Goal: Task Accomplishment & Management: Use online tool/utility

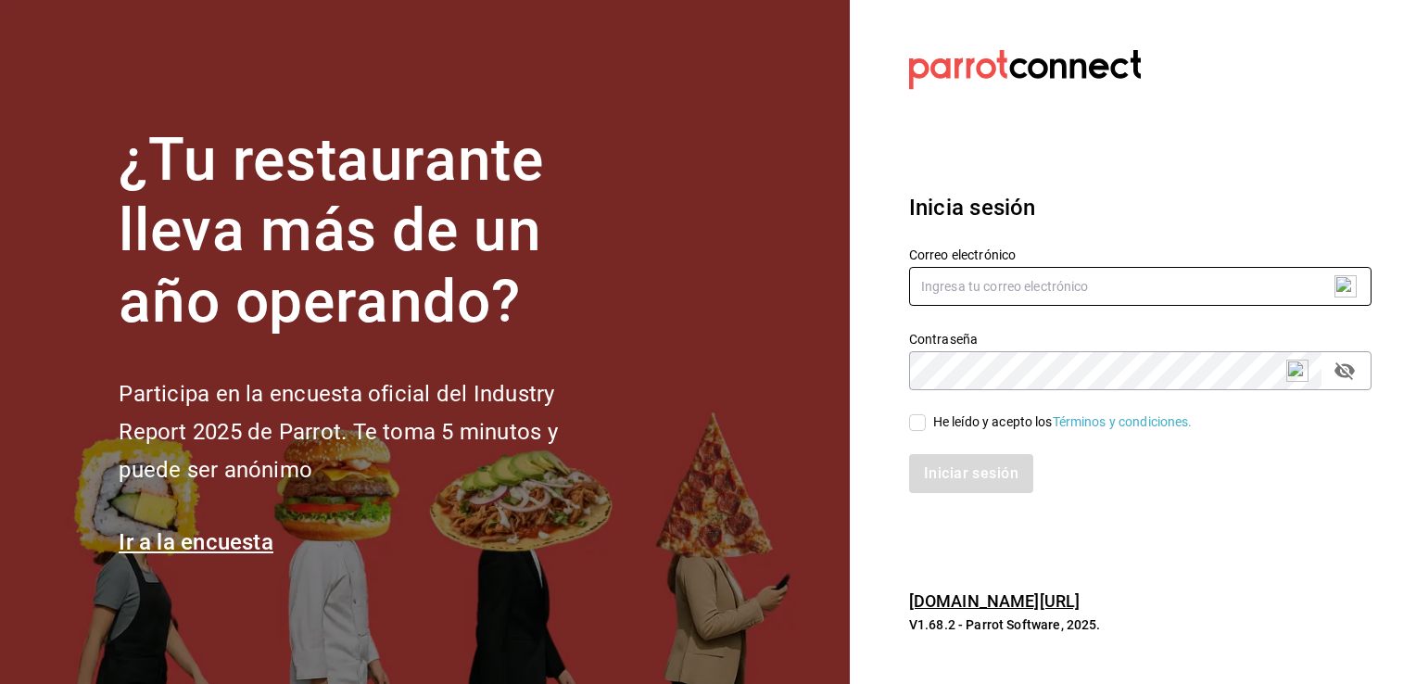
click at [997, 303] on input "text" at bounding box center [1140, 286] width 462 height 39
type input "hola@apapachohostel.com"
click at [922, 424] on input "He leído y acepto los Términos y condiciones." at bounding box center [917, 422] width 17 height 17
checkbox input "true"
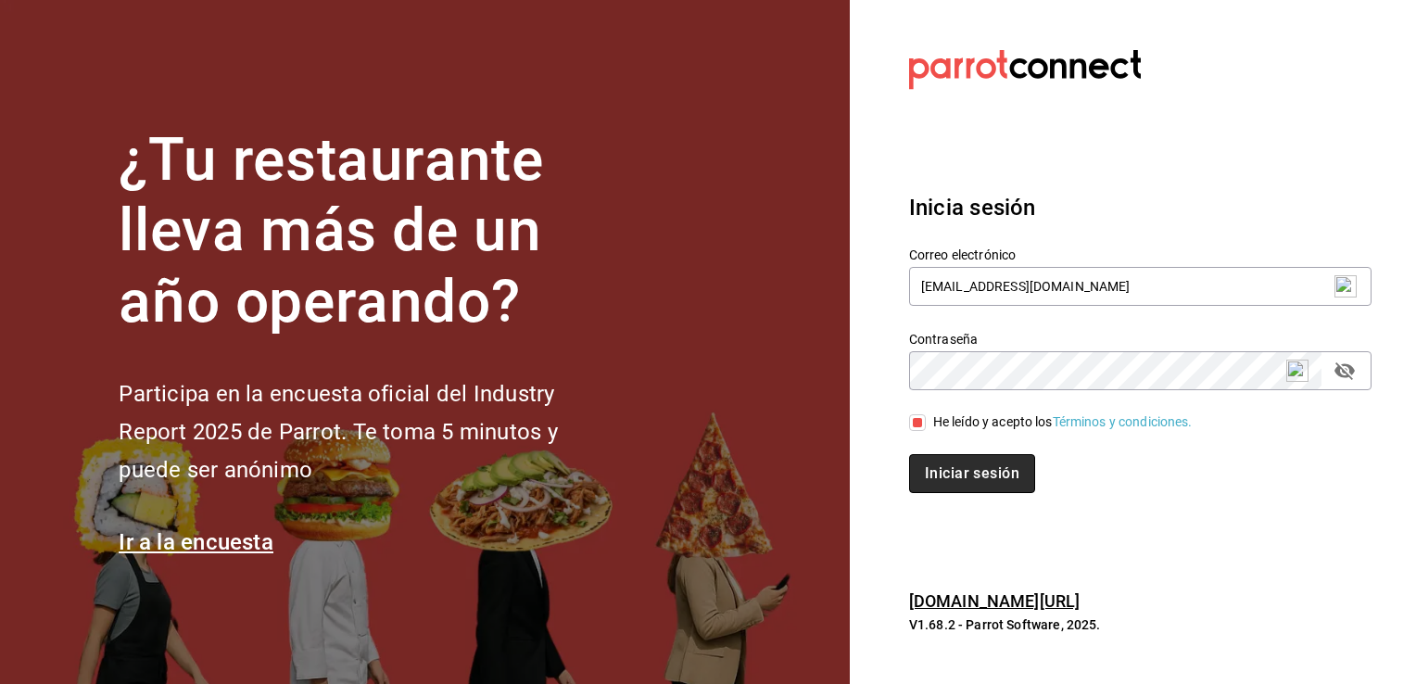
click at [955, 486] on button "Iniciar sesión" at bounding box center [972, 473] width 126 height 39
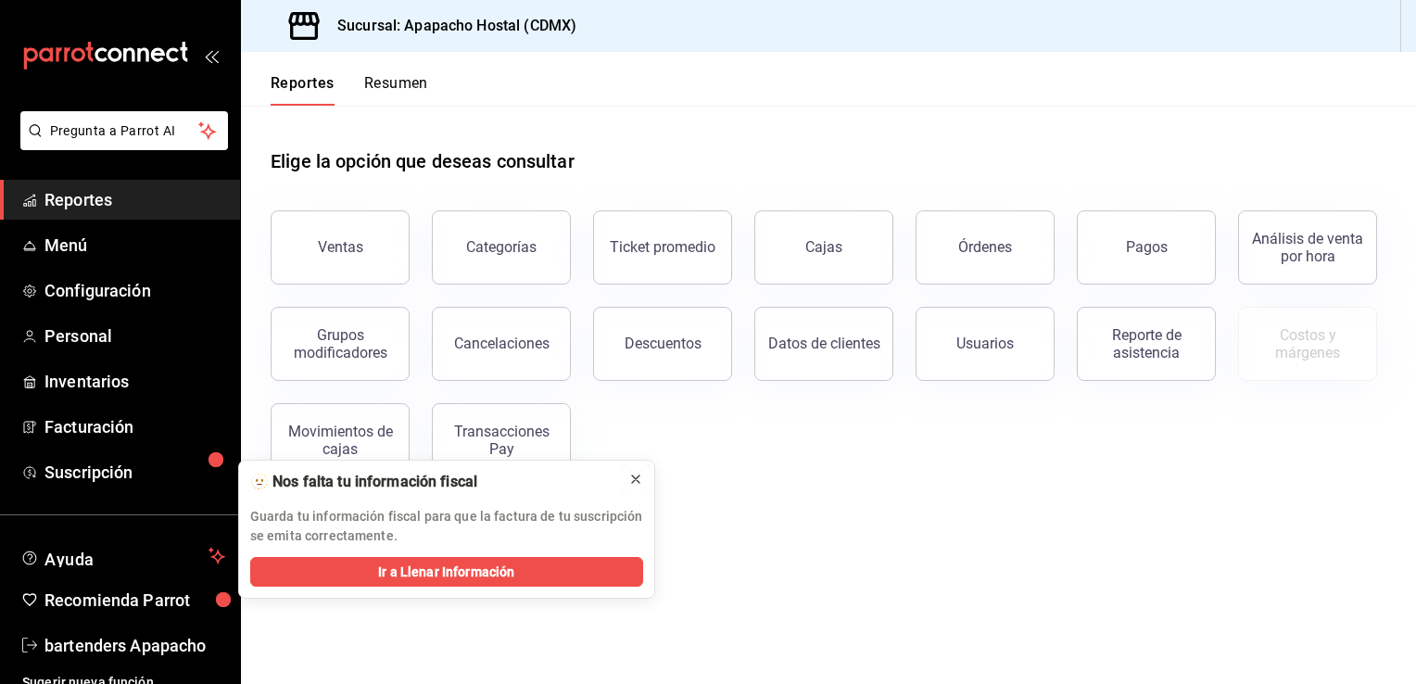
click at [640, 484] on icon at bounding box center [635, 479] width 15 height 15
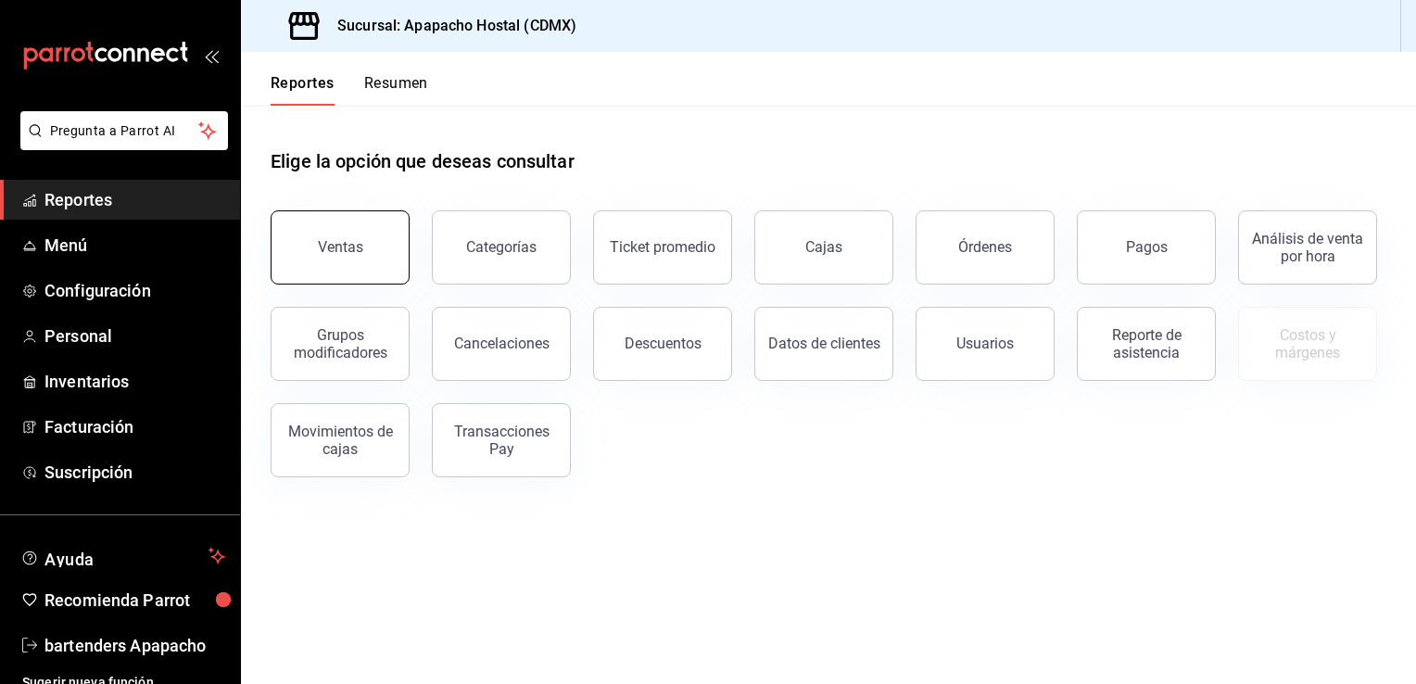
click at [356, 254] on div "Ventas" at bounding box center [340, 247] width 45 height 18
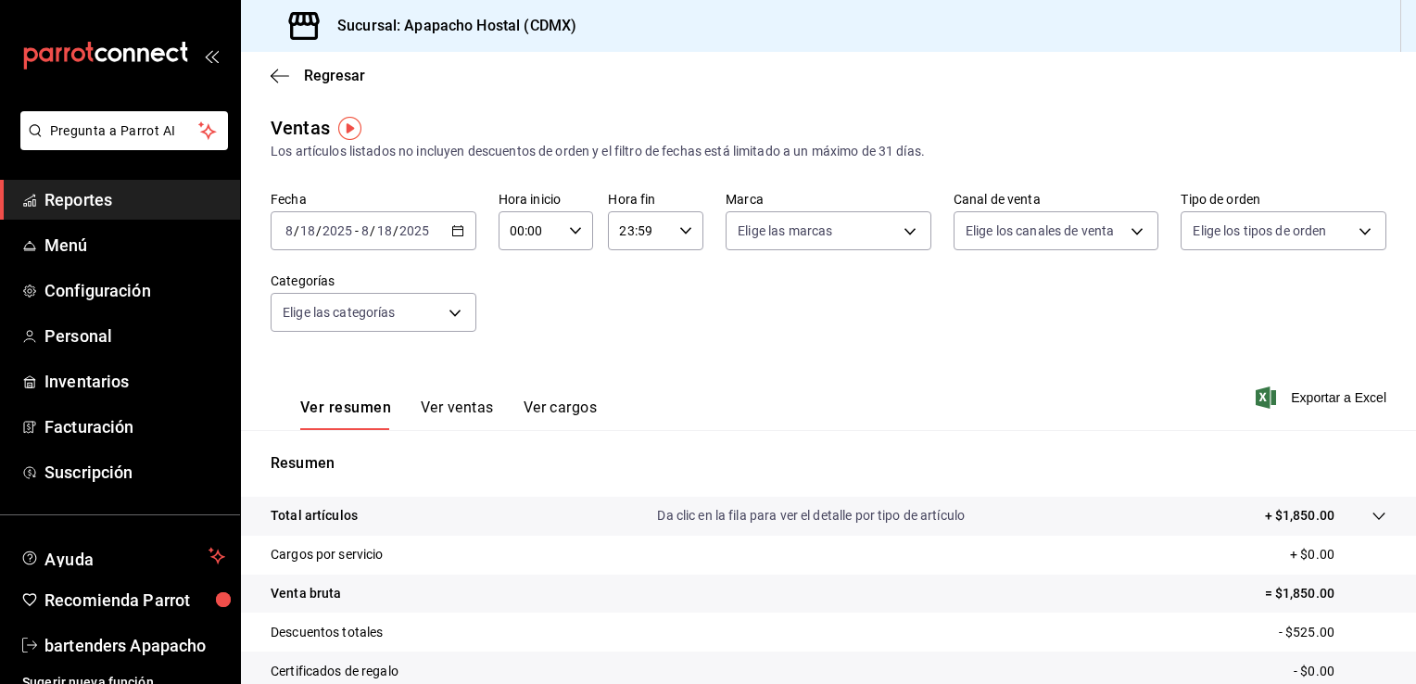
click at [154, 208] on span "Reportes" at bounding box center [134, 199] width 181 height 25
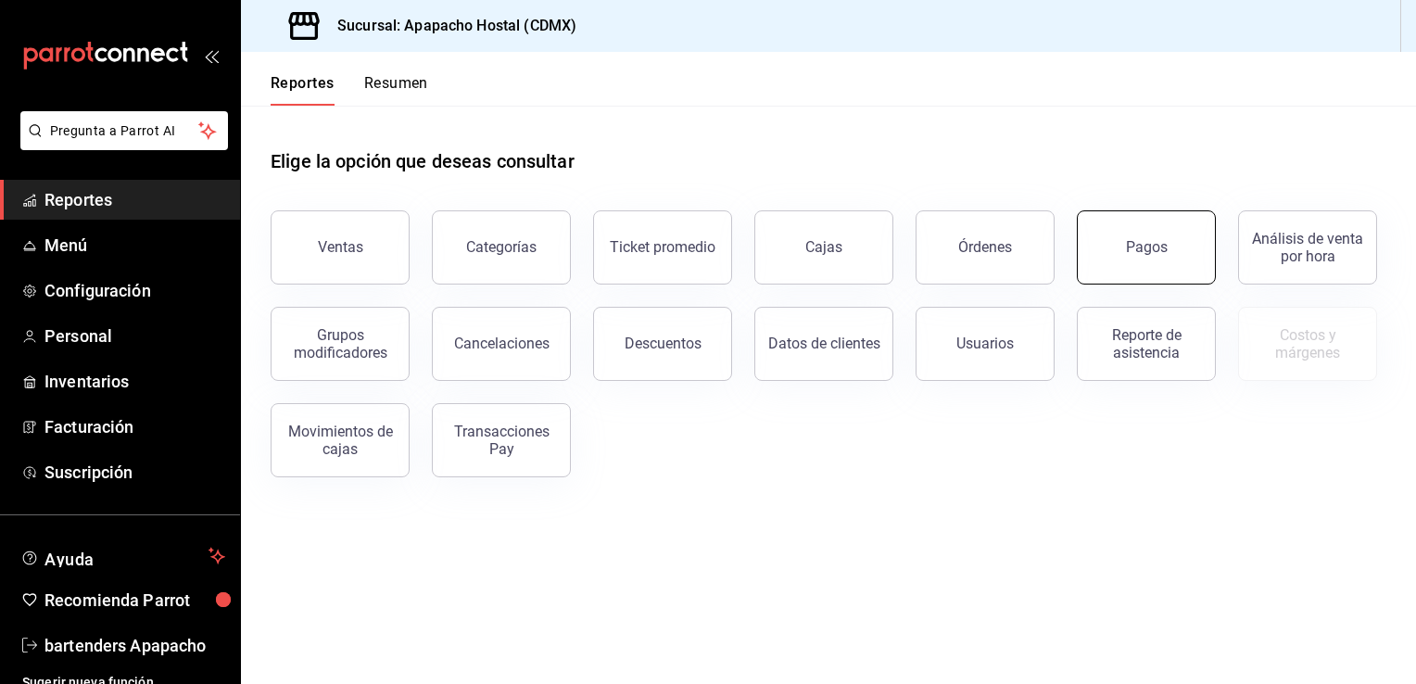
click at [1120, 230] on button "Pagos" at bounding box center [1146, 247] width 139 height 74
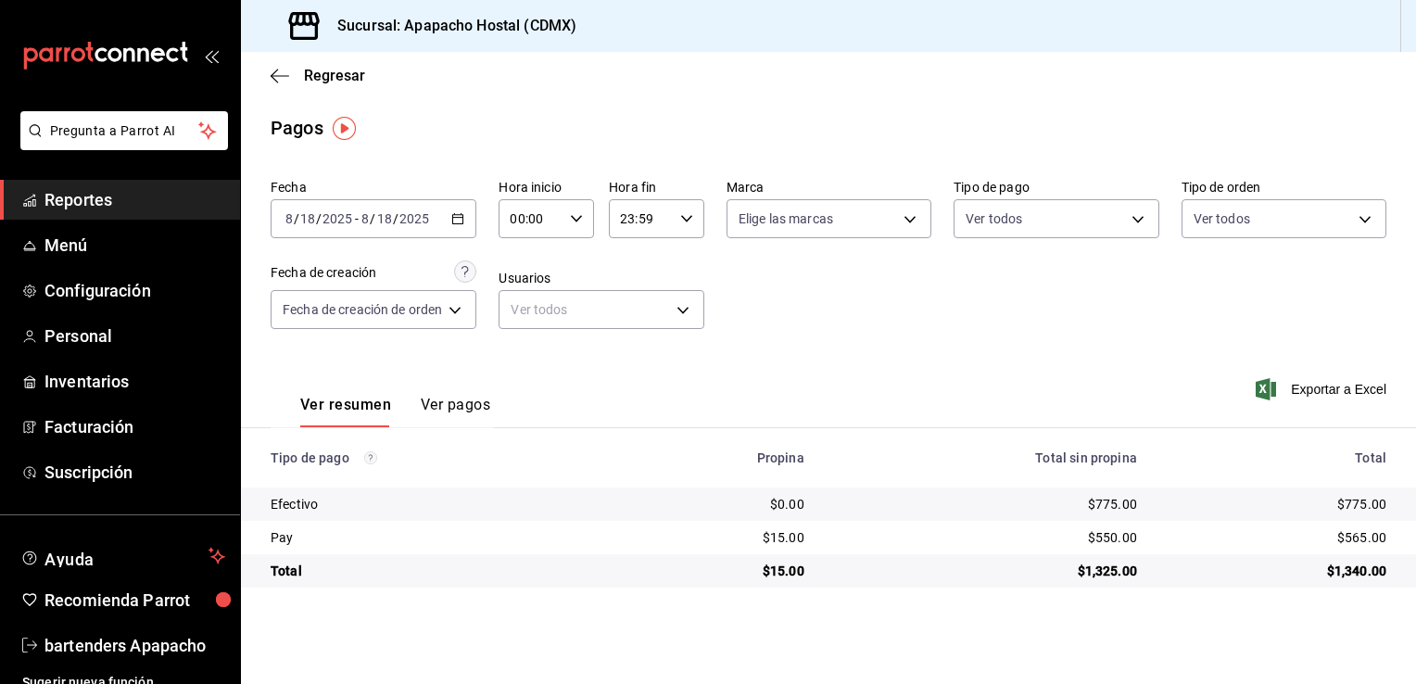
click at [463, 222] on \(Stroke\) "button" at bounding box center [457, 219] width 11 height 10
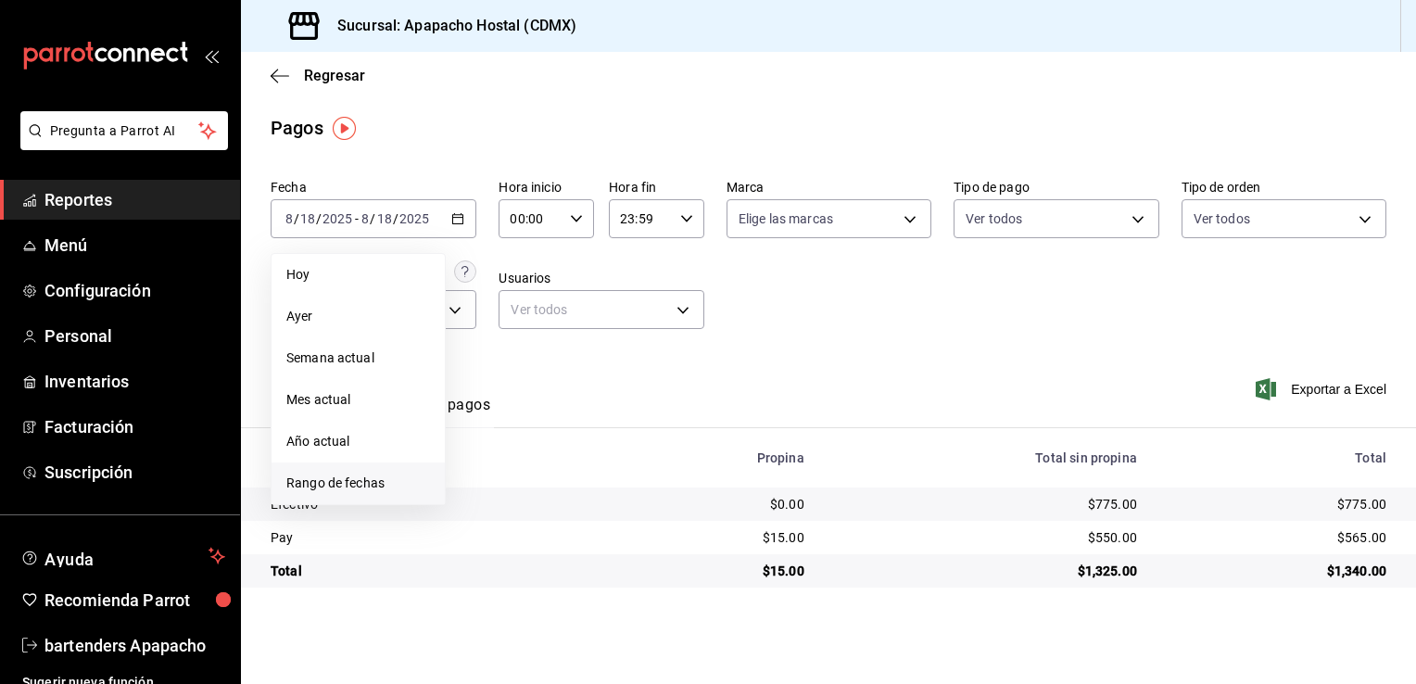
click at [368, 474] on span "Rango de fechas" at bounding box center [358, 483] width 144 height 19
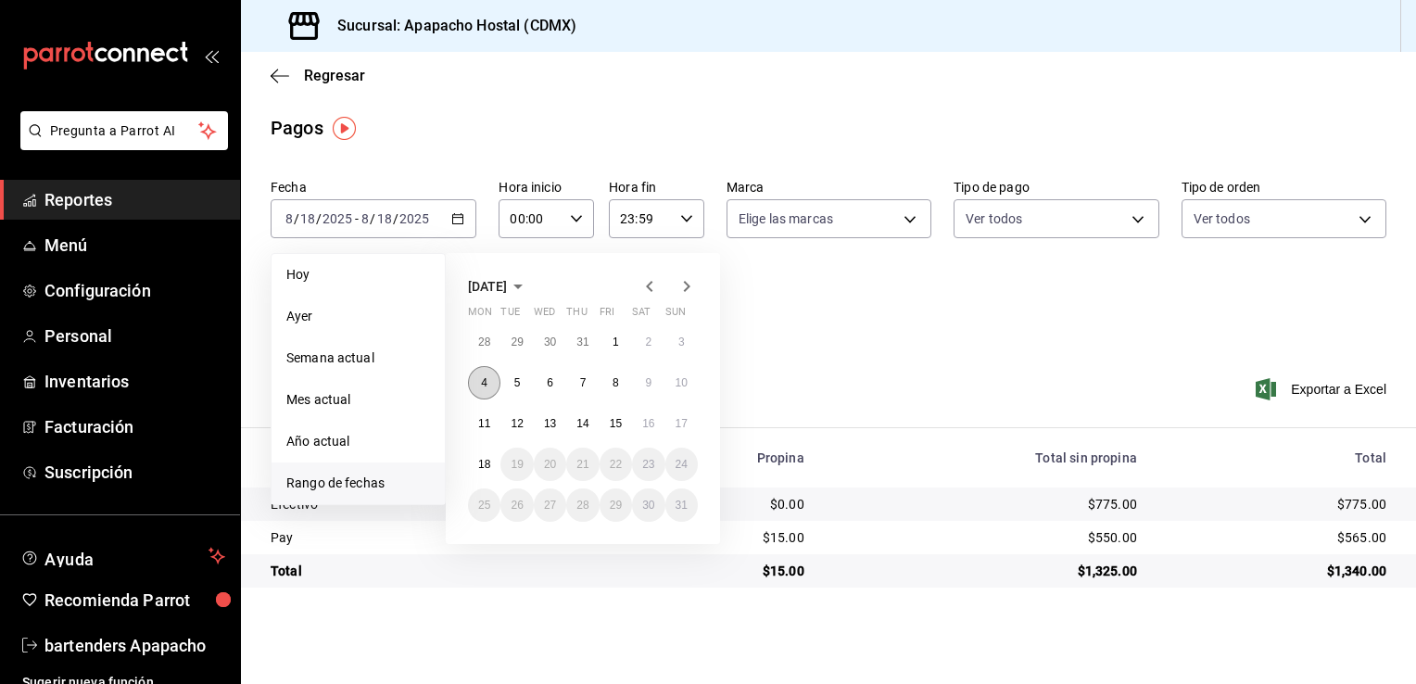
click at [489, 380] on button "4" at bounding box center [484, 382] width 32 height 33
click at [687, 417] on abbr "17" at bounding box center [682, 423] width 12 height 13
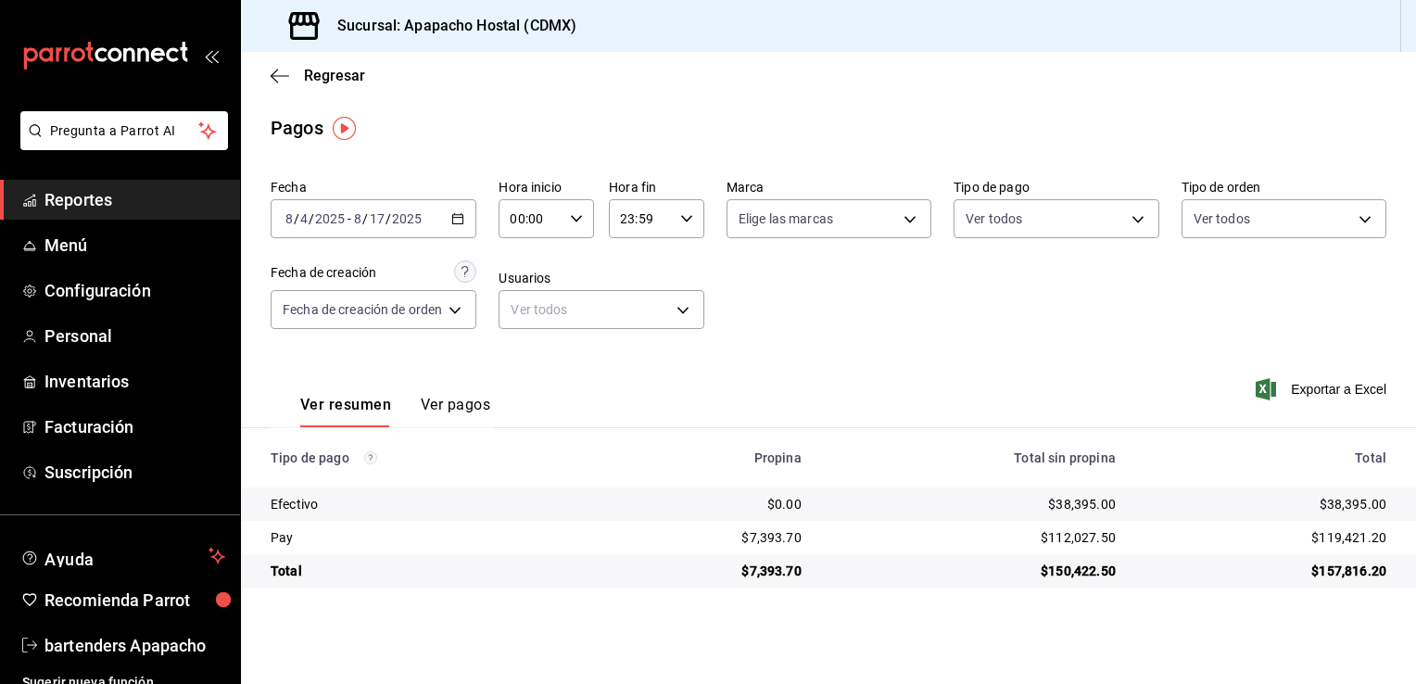
click at [467, 221] on div "[DATE] [DATE] - [DATE] [DATE]" at bounding box center [374, 218] width 206 height 39
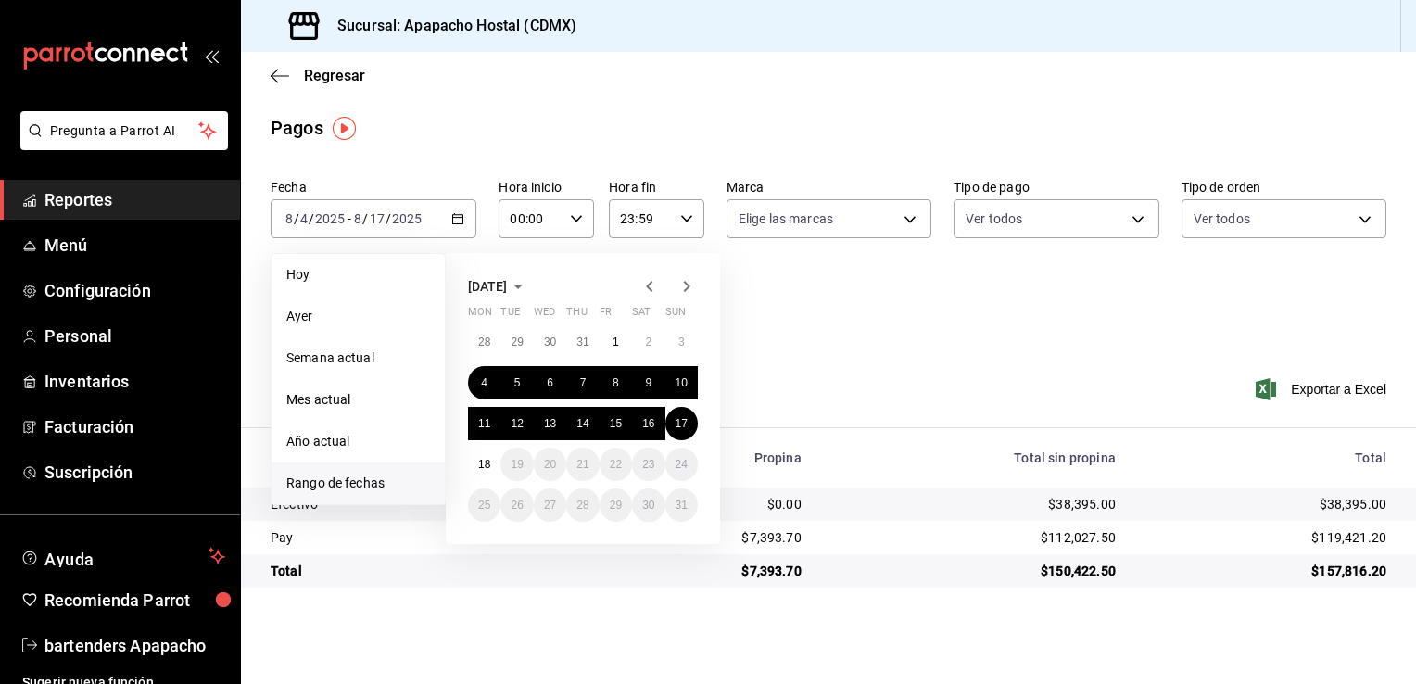
click at [838, 376] on div "Ver resumen Ver pagos Exportar a Excel" at bounding box center [828, 400] width 1175 height 98
